Goal: Browse casually: Explore the website without a specific task or goal

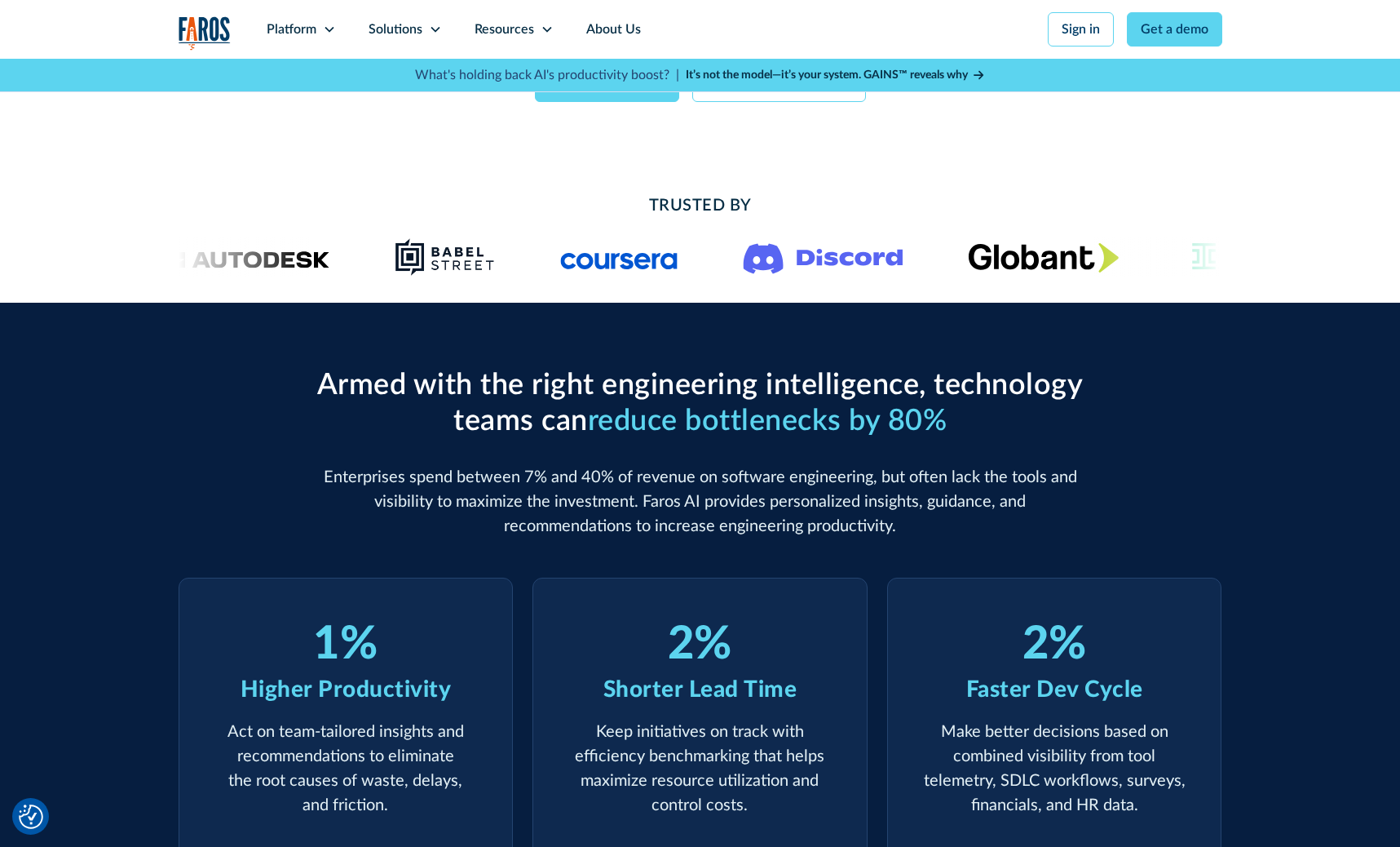
scroll to position [279, 0]
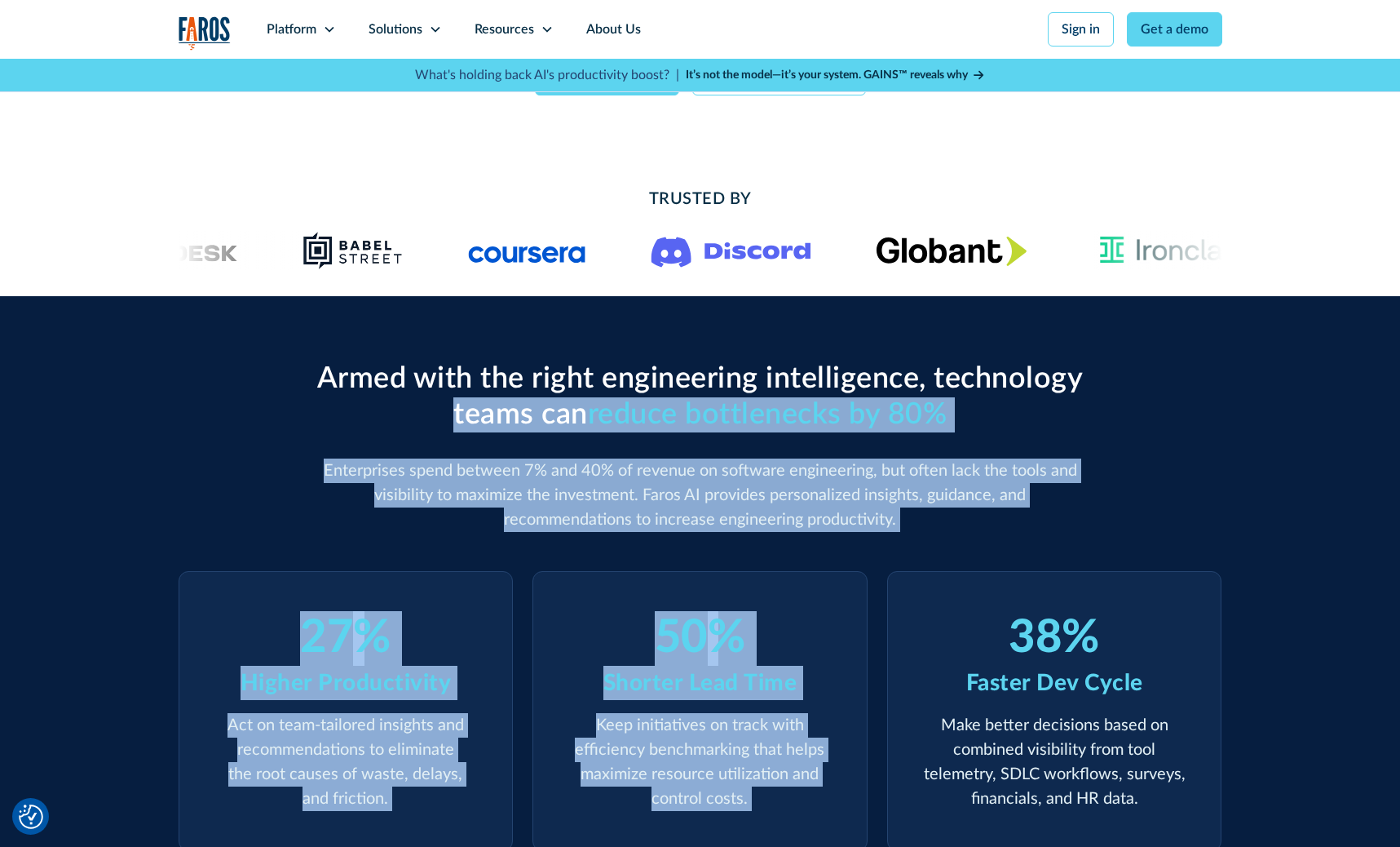
drag, startPoint x: 308, startPoint y: 398, endPoint x: 926, endPoint y: 543, distance: 634.8
click at [926, 543] on div "Armed with the right engineering intelligence, technology teams can reduce bott…" at bounding box center [701, 605] width 1044 height 489
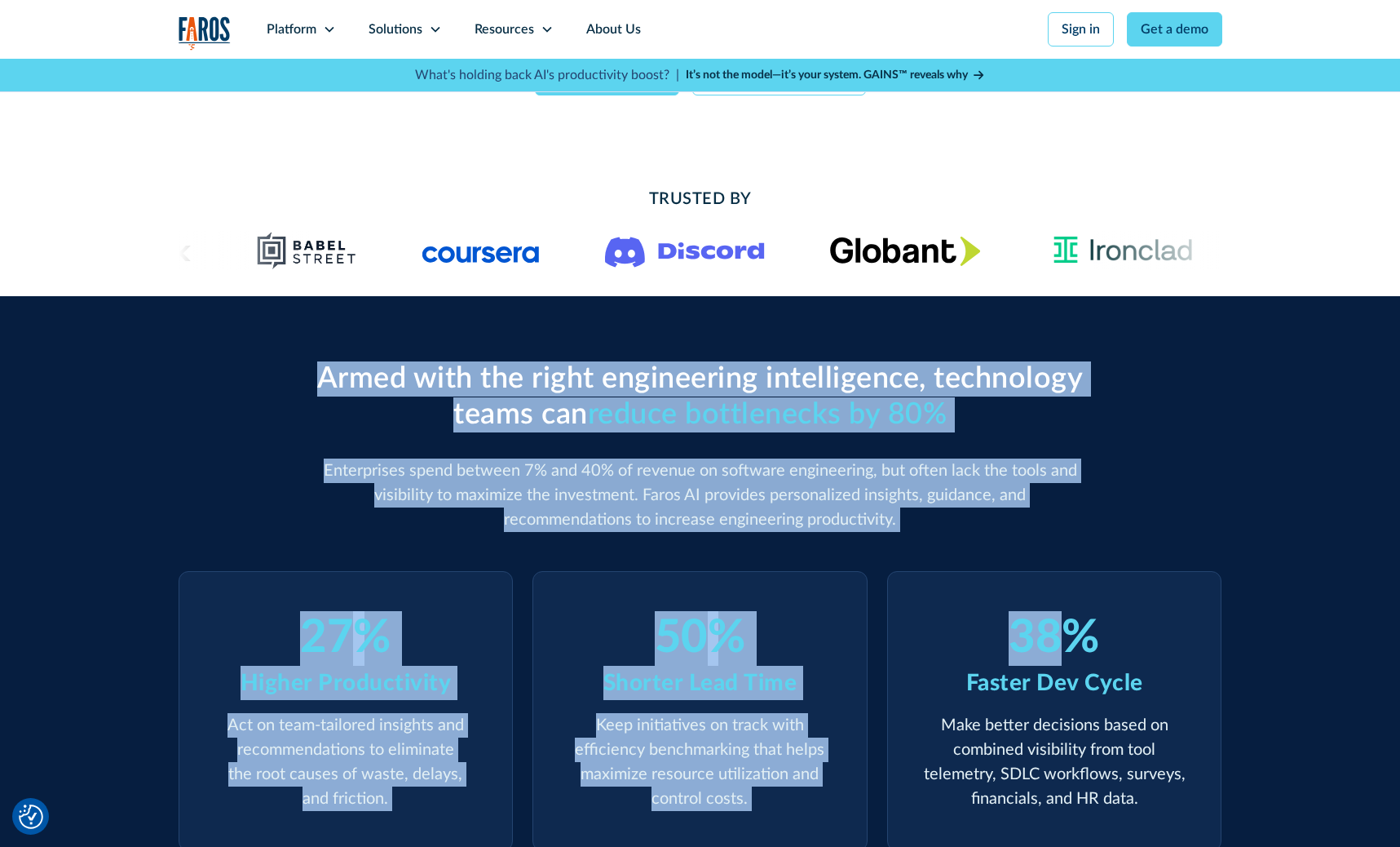
drag, startPoint x: 926, startPoint y: 543, endPoint x: 373, endPoint y: 315, distance: 598.2
click at [373, 315] on div "Armed with the right engineering intelligence, technology teams can reduce bott…" at bounding box center [701, 605] width 1044 height 620
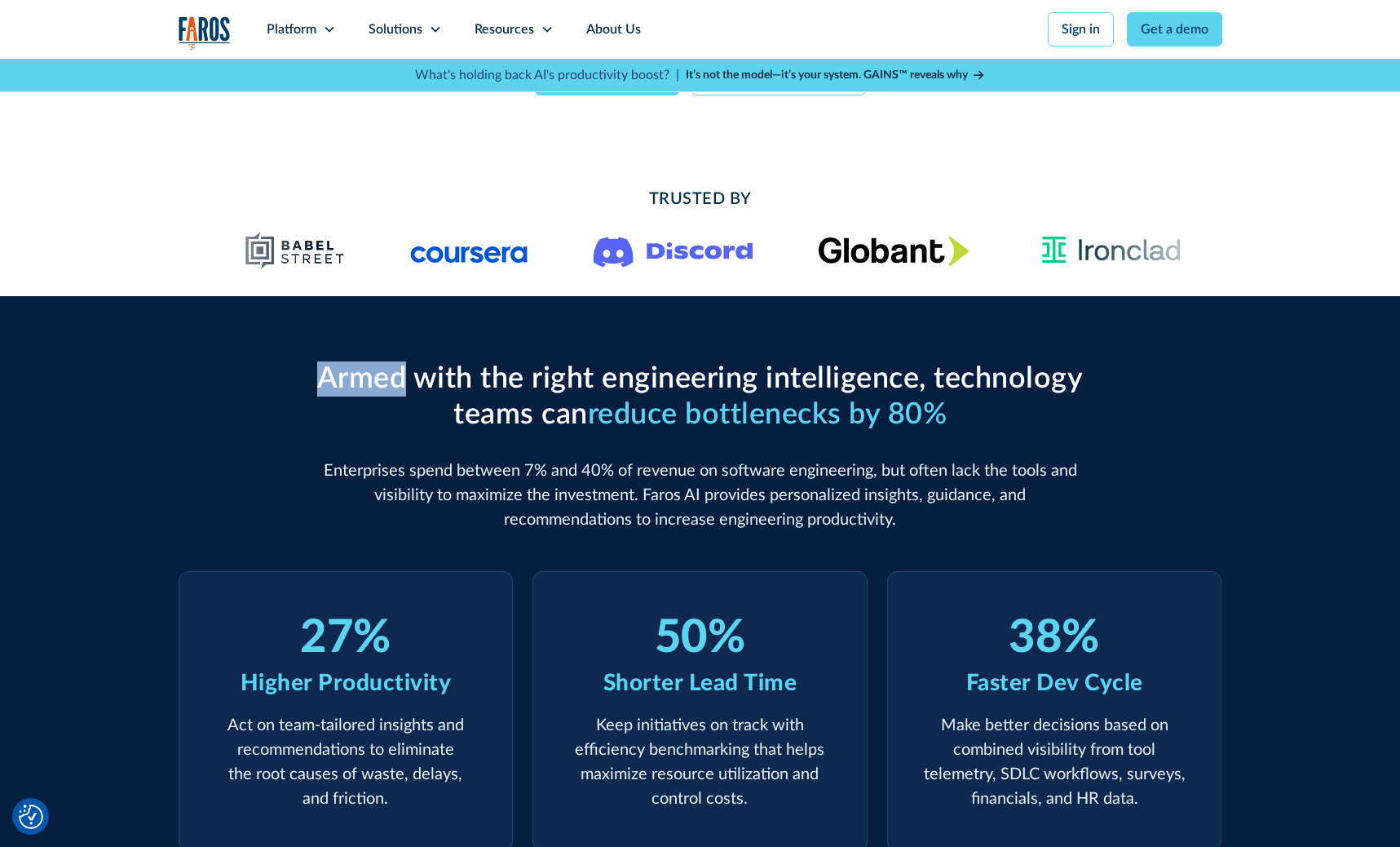
click at [306, 334] on div "Armed with the right engineering intelligence, technology teams can reduce bott…" at bounding box center [701, 605] width 1044 height 620
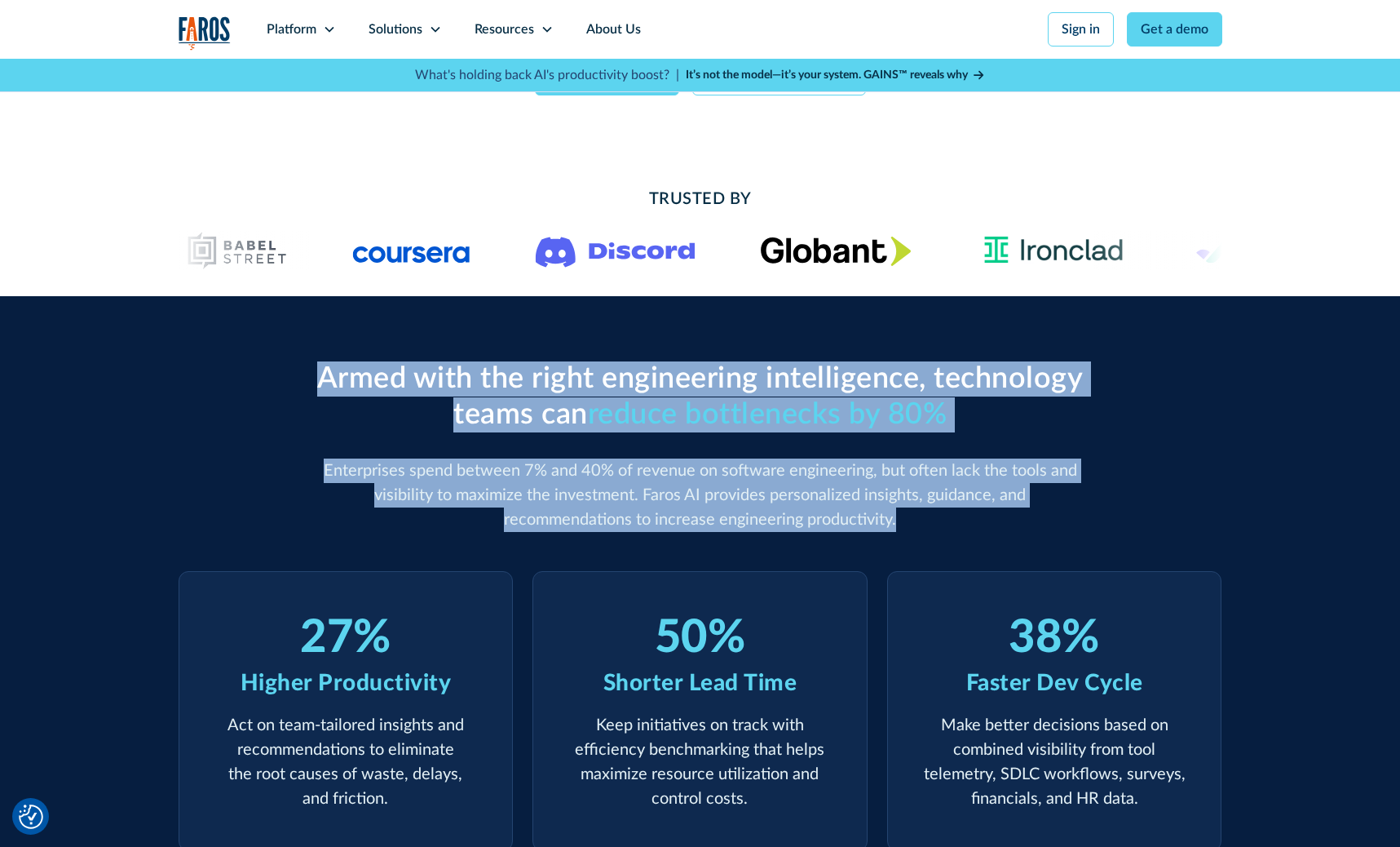
drag, startPoint x: 304, startPoint y: 334, endPoint x: 828, endPoint y: 528, distance: 558.8
click at [828, 528] on div "Armed with the right engineering intelligence, technology teams can reduce bott…" at bounding box center [701, 605] width 1044 height 620
click at [828, 528] on p "Enterprises spend between 7% and 40% of revenue on software engineering, but of…" at bounding box center [701, 495] width 783 height 74
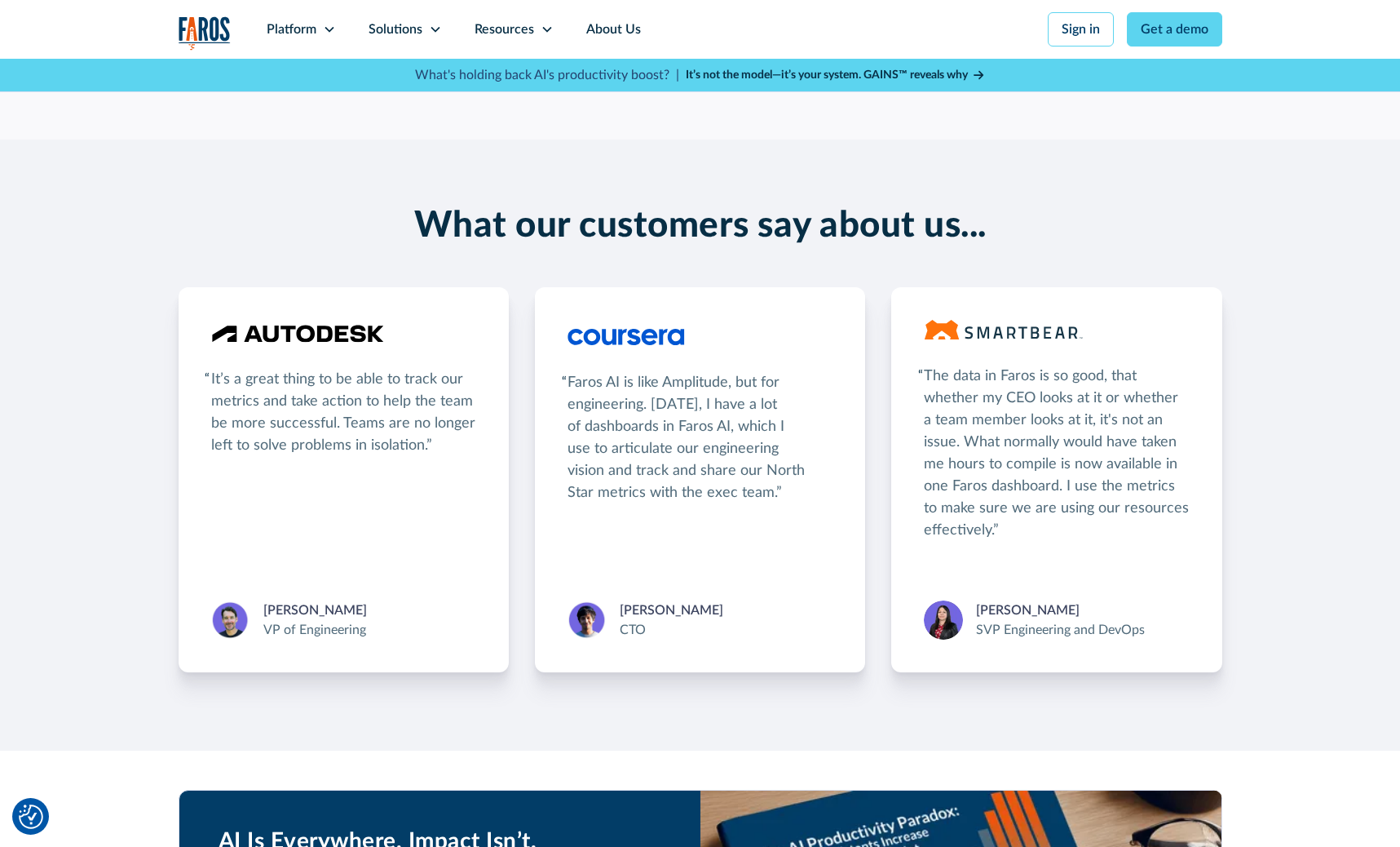
scroll to position [2803, 0]
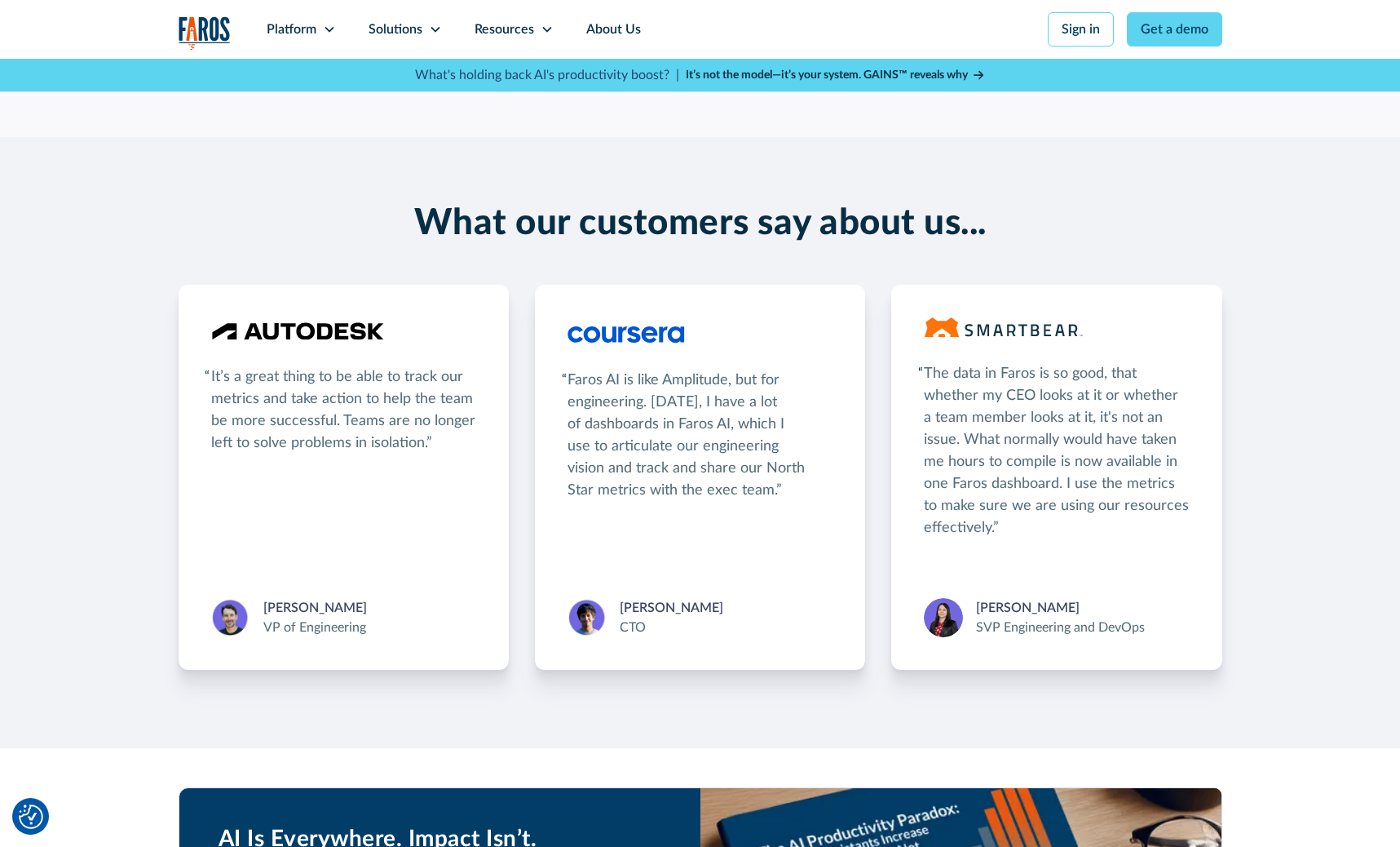
click at [305, 386] on div "It’s a great thing to be able to track our metrics and take action to help the …" at bounding box center [343, 410] width 265 height 88
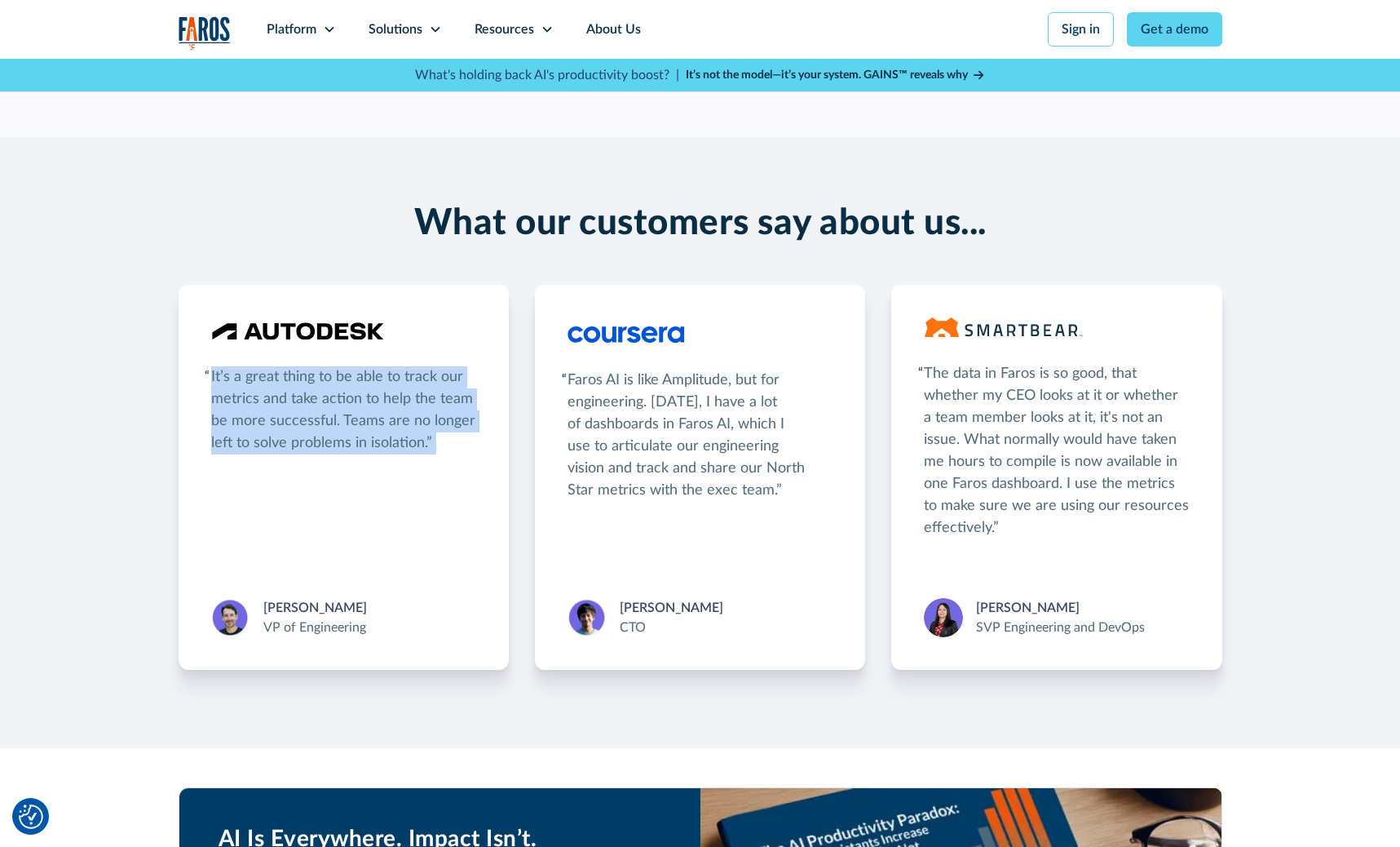
click at [305, 386] on div "It’s a great thing to be able to track our metrics and take action to help the …" at bounding box center [343, 410] width 265 height 88
drag, startPoint x: 253, startPoint y: 383, endPoint x: 495, endPoint y: 454, distance: 252.2
click at [495, 454] on div "It’s a great thing to be able to track our metrics and take action to help the …" at bounding box center [344, 477] width 331 height 385
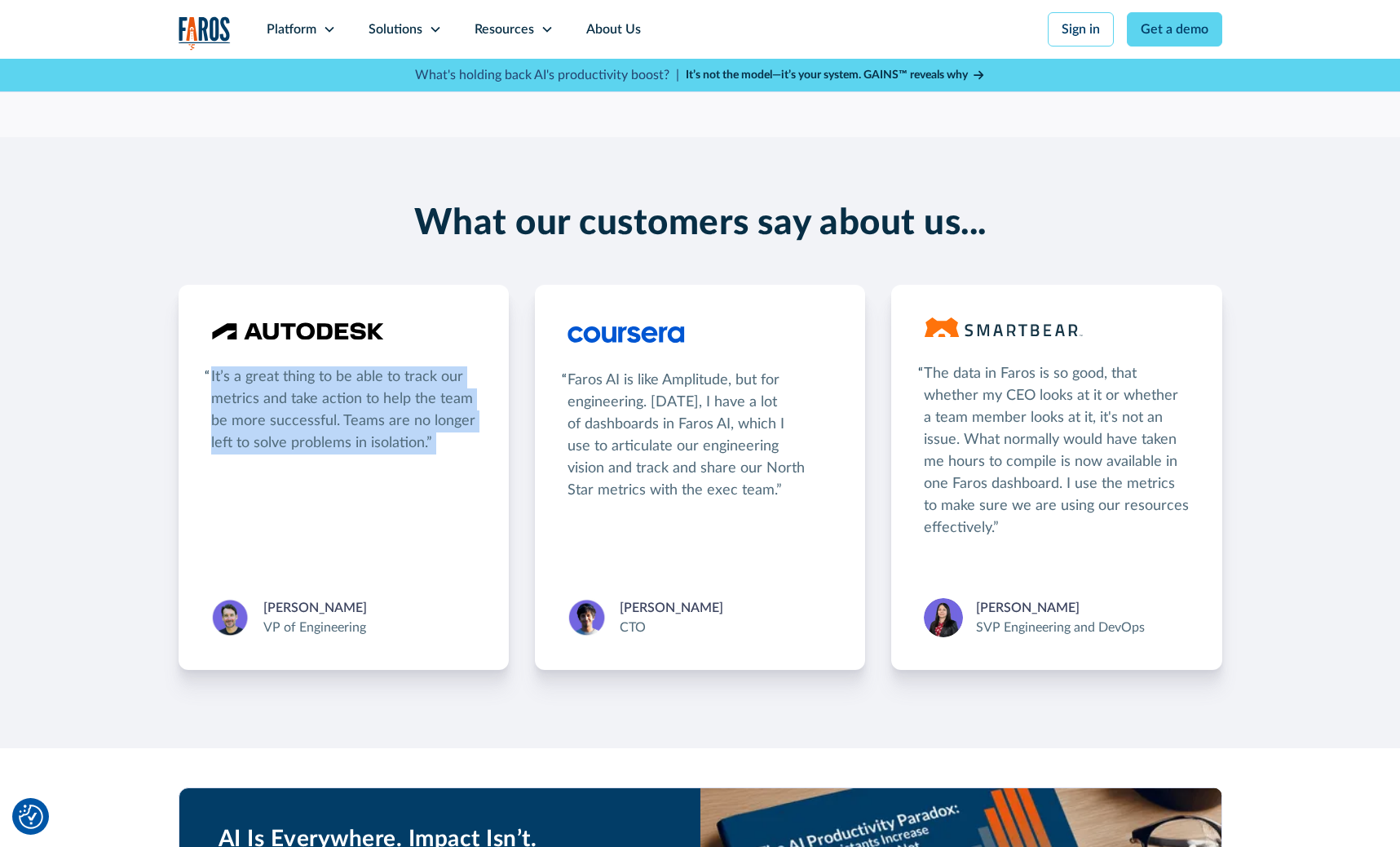
drag, startPoint x: 495, startPoint y: 454, endPoint x: 458, endPoint y: 363, distance: 98.2
click at [458, 363] on div "It’s a great thing to be able to track our metrics and take action to help the …" at bounding box center [344, 477] width 331 height 385
click at [458, 363] on div "It’s a great thing to be able to track our metrics and take action to help the …" at bounding box center [343, 386] width 265 height 137
drag, startPoint x: 458, startPoint y: 363, endPoint x: 497, endPoint y: 454, distance: 99.0
click at [497, 454] on div "It’s a great thing to be able to track our metrics and take action to help the …" at bounding box center [344, 477] width 331 height 385
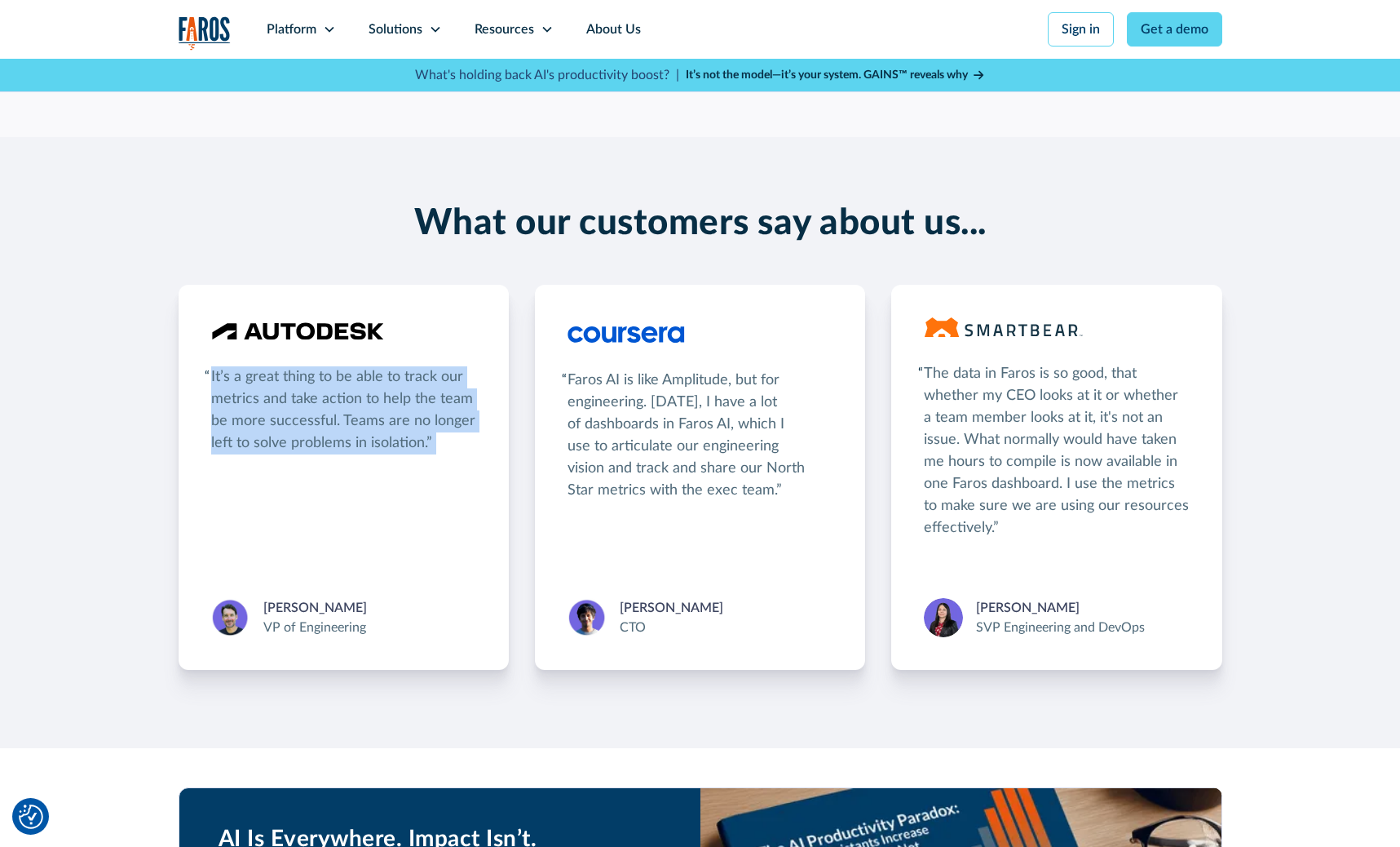
click at [497, 454] on div "It’s a great thing to be able to track our metrics and take action to help the …" at bounding box center [344, 477] width 331 height 385
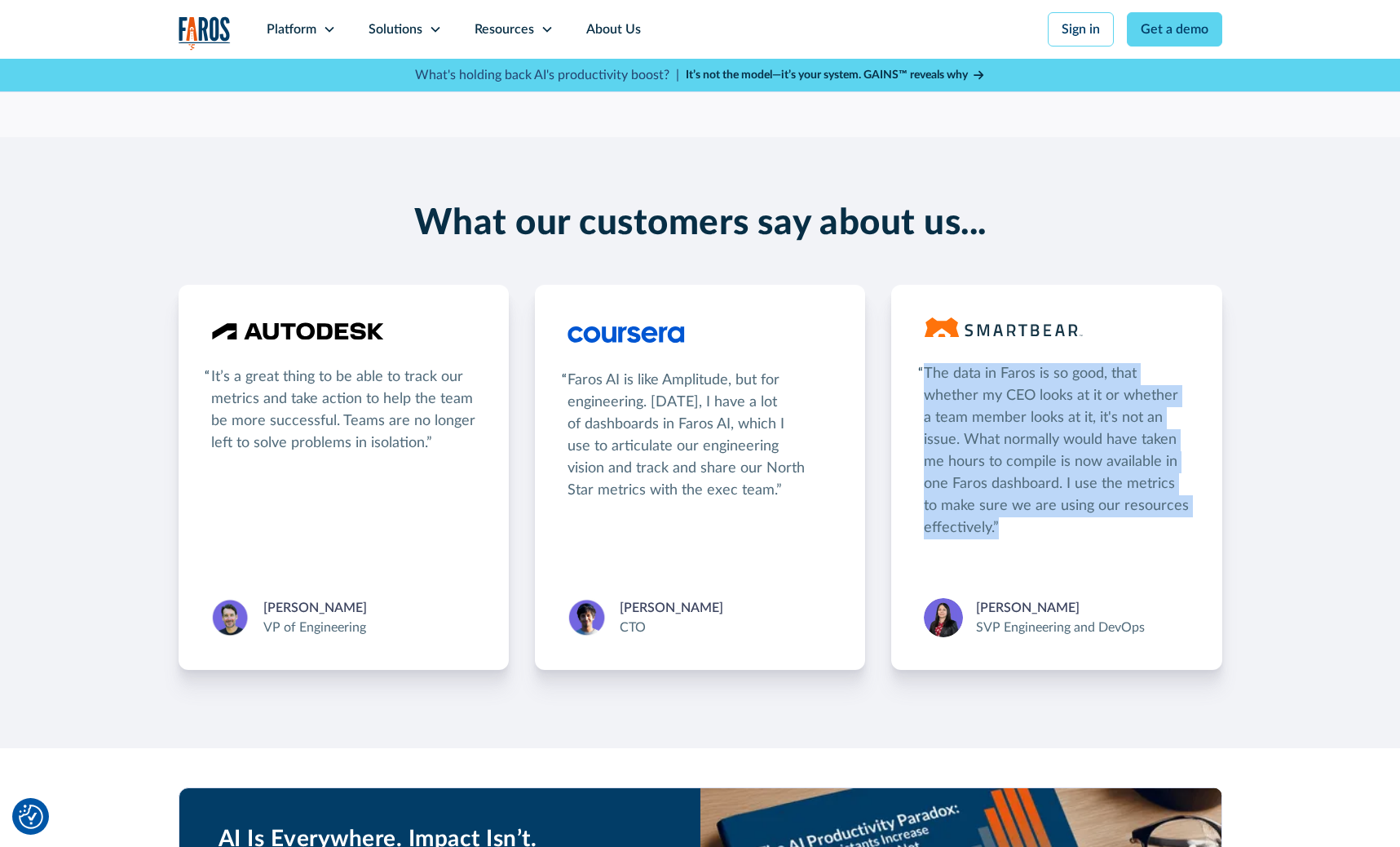
drag, startPoint x: 929, startPoint y: 354, endPoint x: 1079, endPoint y: 535, distance: 235.1
click at [1079, 535] on div "The data in Faros is so good, that whether my CEO looks at it or whether a team…" at bounding box center [1056, 428] width 265 height 222
click at [1079, 535] on div "The data in Faros is so good, that whether my CEO looks at it or whether a team…" at bounding box center [1056, 451] width 265 height 176
drag, startPoint x: 1079, startPoint y: 535, endPoint x: 911, endPoint y: 369, distance: 236.2
click at [911, 369] on div "The data in Faros is so good, that whether my CEO looks at it or whether a team…" at bounding box center [1057, 477] width 331 height 385
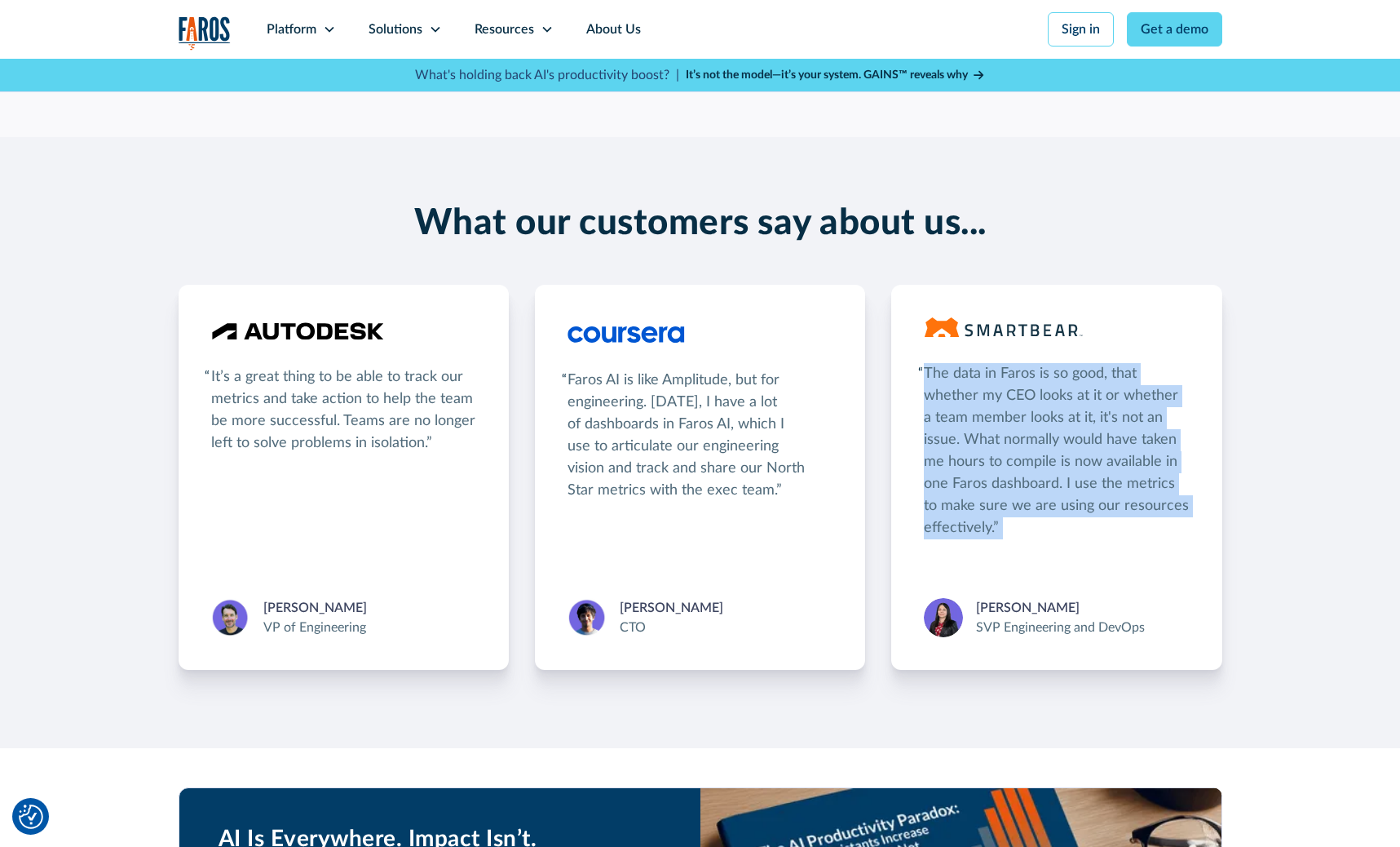
click at [911, 369] on div "The data in Faros is so good, that whether my CEO looks at it or whether a team…" at bounding box center [1057, 477] width 331 height 385
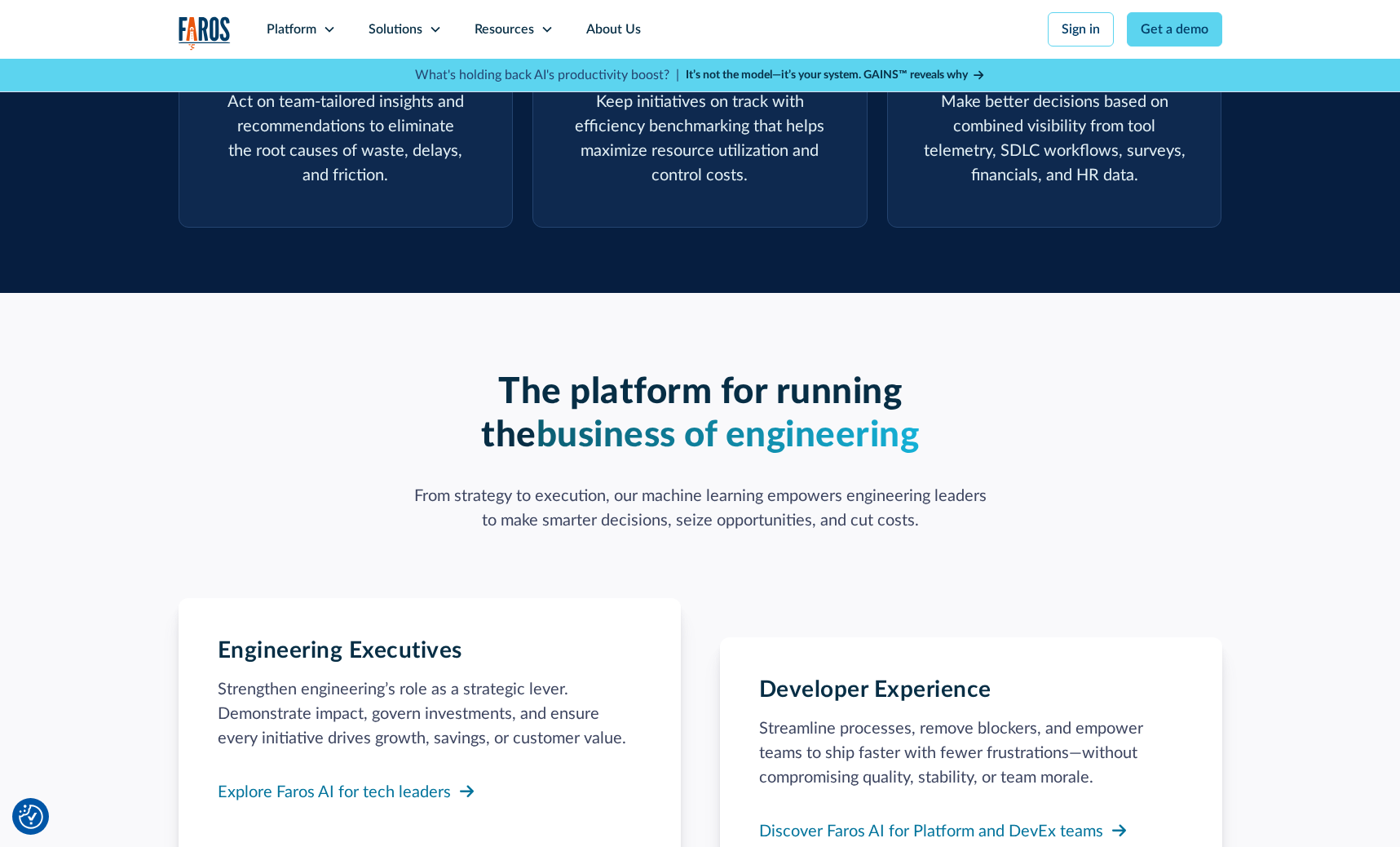
scroll to position [670, 0]
